Goal: Transaction & Acquisition: Purchase product/service

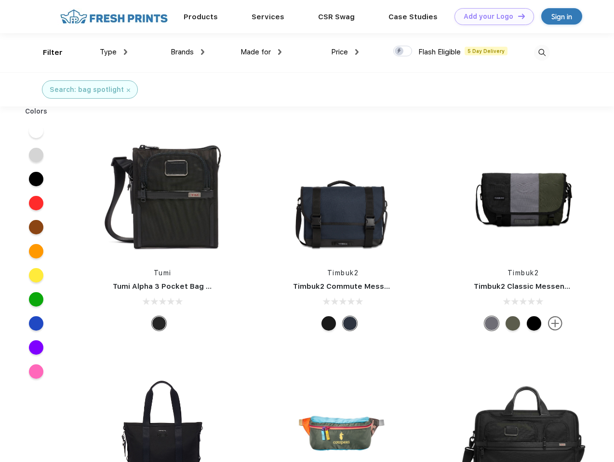
click at [490, 16] on link "Add your Logo Design Tool" at bounding box center [493, 16] width 79 height 17
click at [0, 0] on div "Design Tool" at bounding box center [0, 0] width 0 height 0
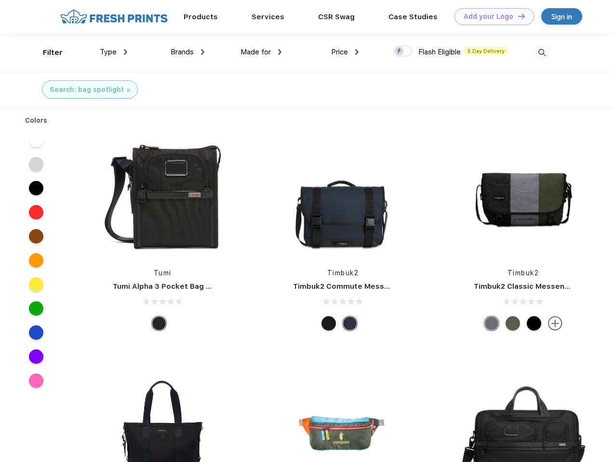
click at [517, 16] on link "Add your Logo Design Tool" at bounding box center [493, 16] width 79 height 17
click at [46, 52] on div "Filter" at bounding box center [53, 52] width 20 height 11
click at [114, 52] on span "Type" at bounding box center [108, 52] width 17 height 9
click at [187, 52] on span "Brands" at bounding box center [182, 52] width 23 height 9
click at [261, 52] on span "Made for" at bounding box center [255, 52] width 30 height 9
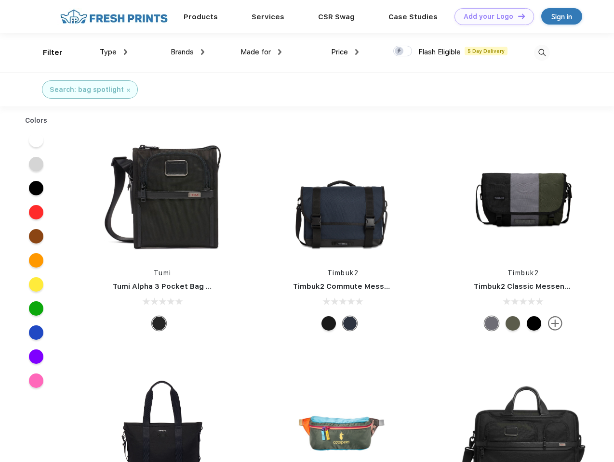
click at [345, 52] on span "Price" at bounding box center [339, 52] width 17 height 9
click at [403, 52] on div at bounding box center [402, 51] width 19 height 11
click at [399, 52] on input "checkbox" at bounding box center [396, 48] width 6 height 6
click at [541, 52] on img at bounding box center [542, 53] width 16 height 16
